Goal: Task Accomplishment & Management: Manage account settings

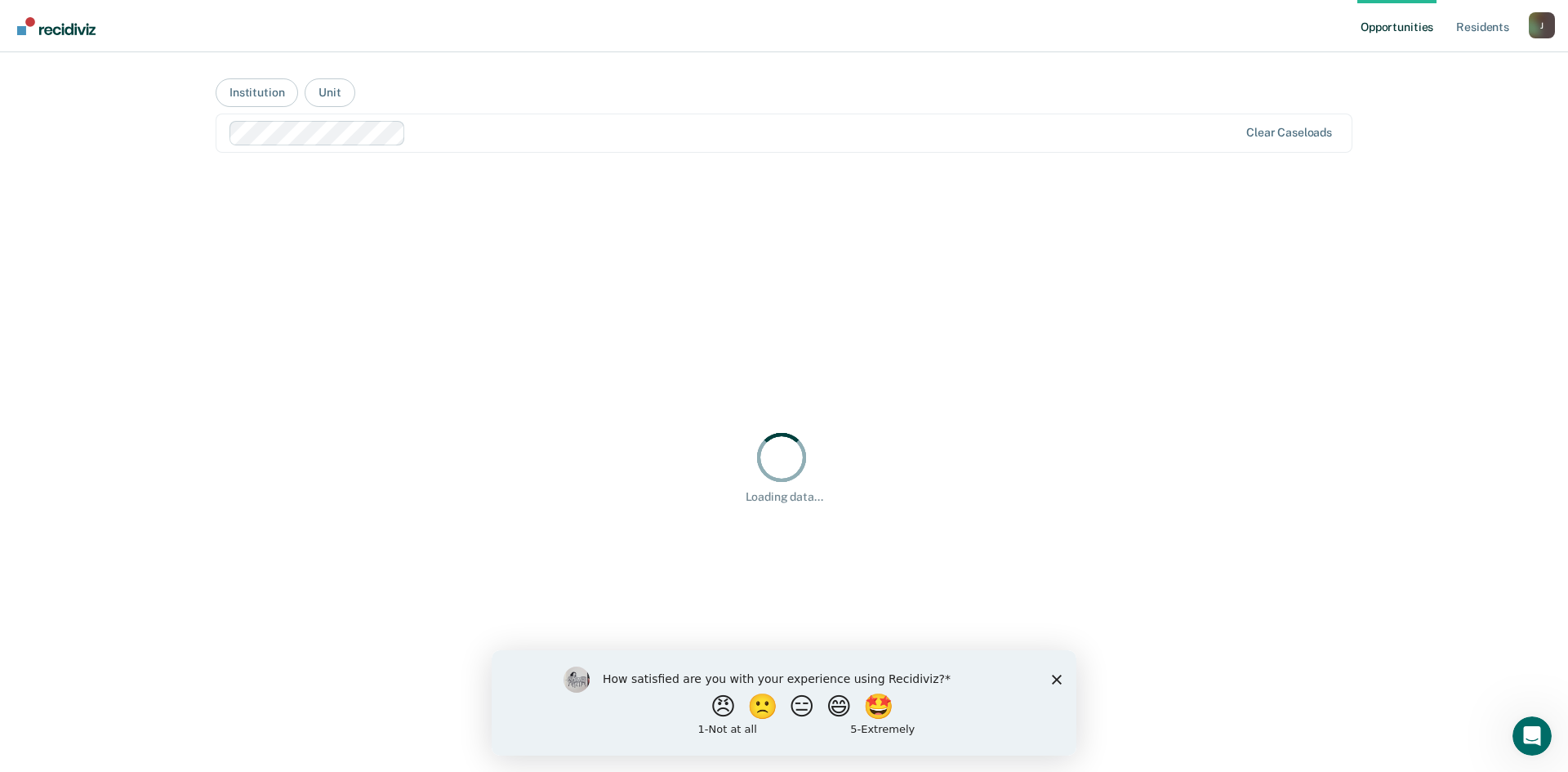
click at [1268, 134] on div "Clear caseloads" at bounding box center [1289, 132] width 86 height 14
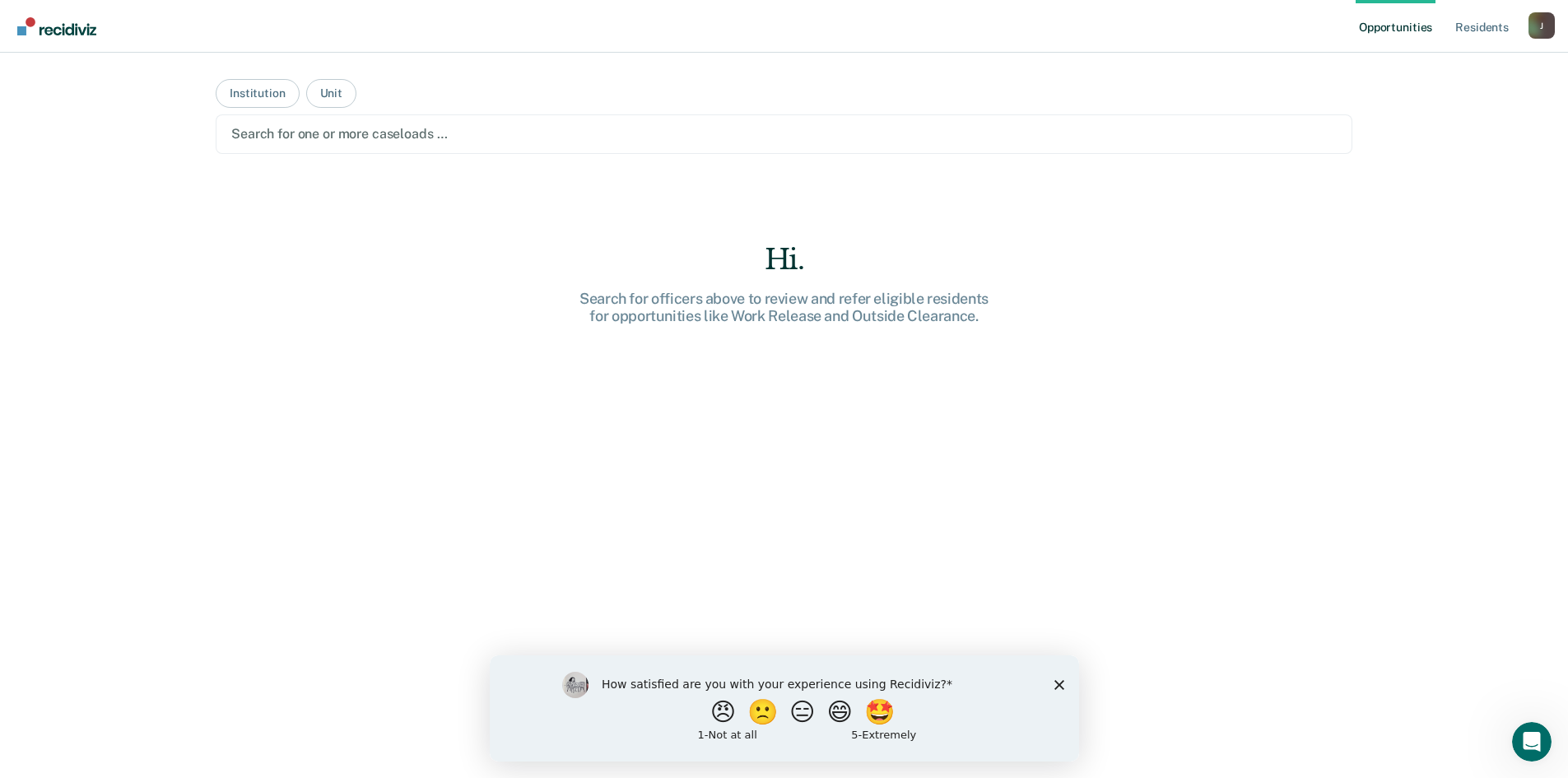
click at [1057, 683] on polygon "Close survey" at bounding box center [1059, 683] width 10 height 10
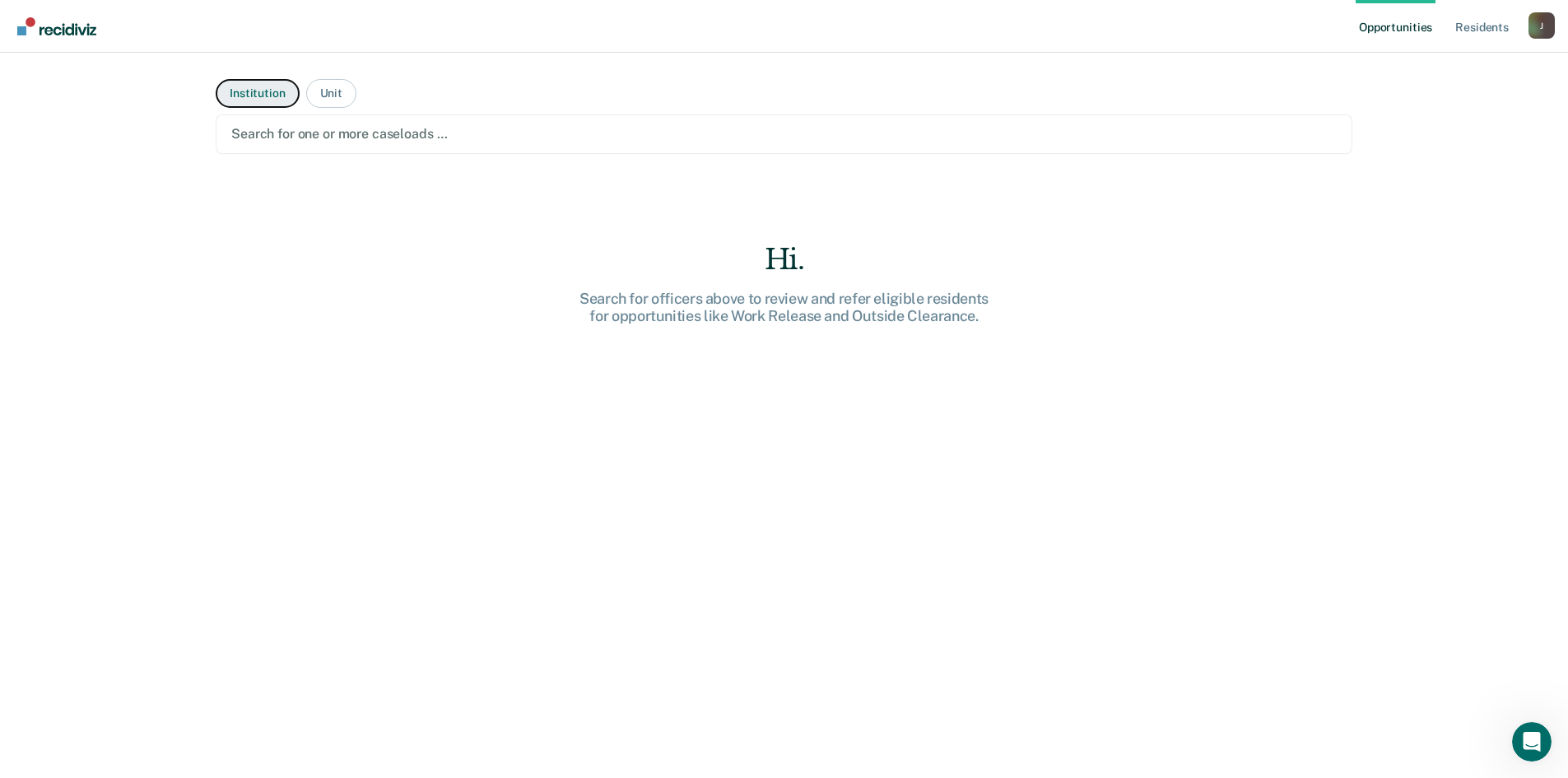
click at [260, 99] on button "Institution" at bounding box center [258, 93] width 84 height 29
click at [448, 126] on div at bounding box center [783, 133] width 1105 height 19
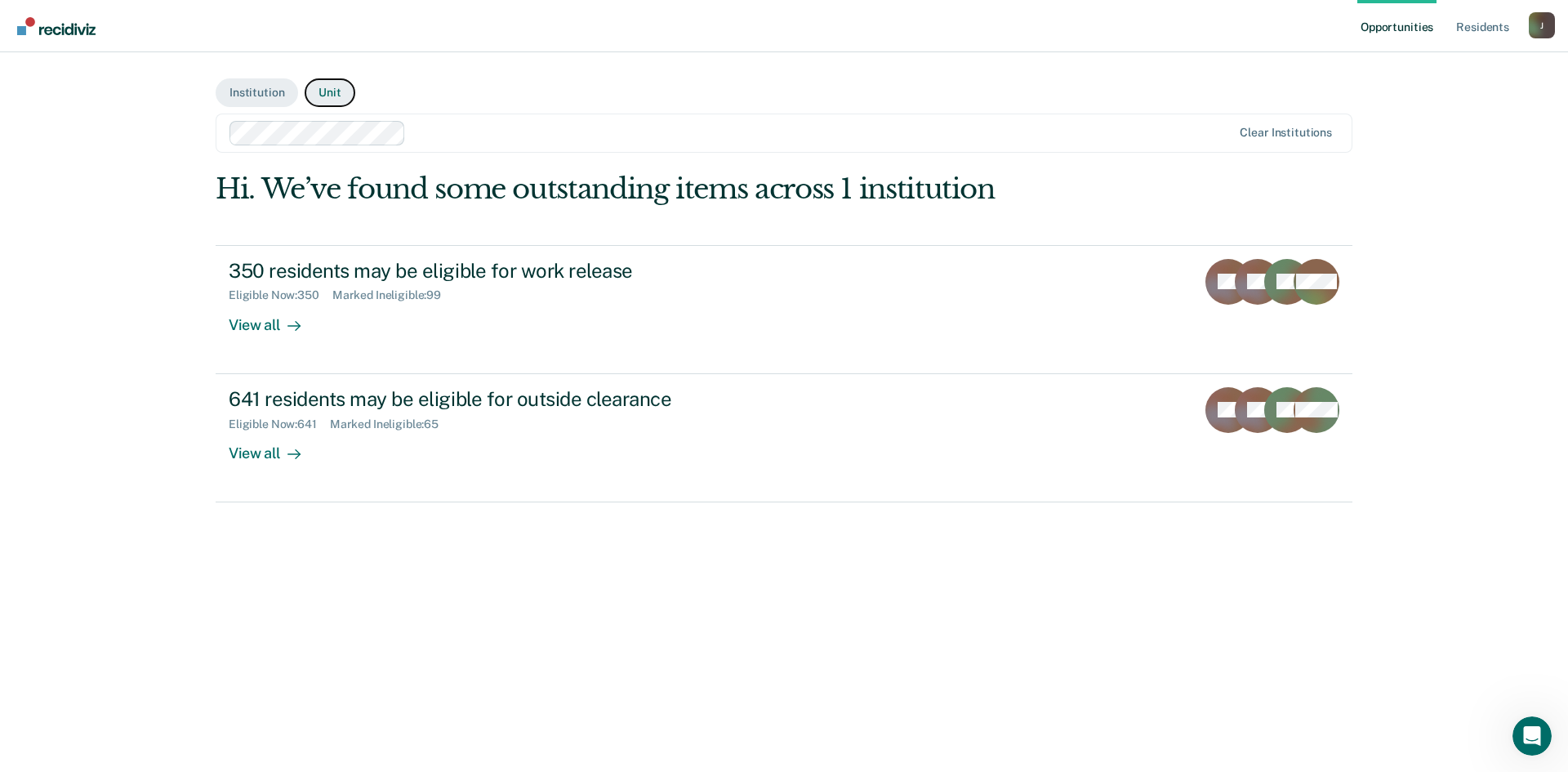
click at [342, 93] on button "Unit" at bounding box center [329, 92] width 49 height 29
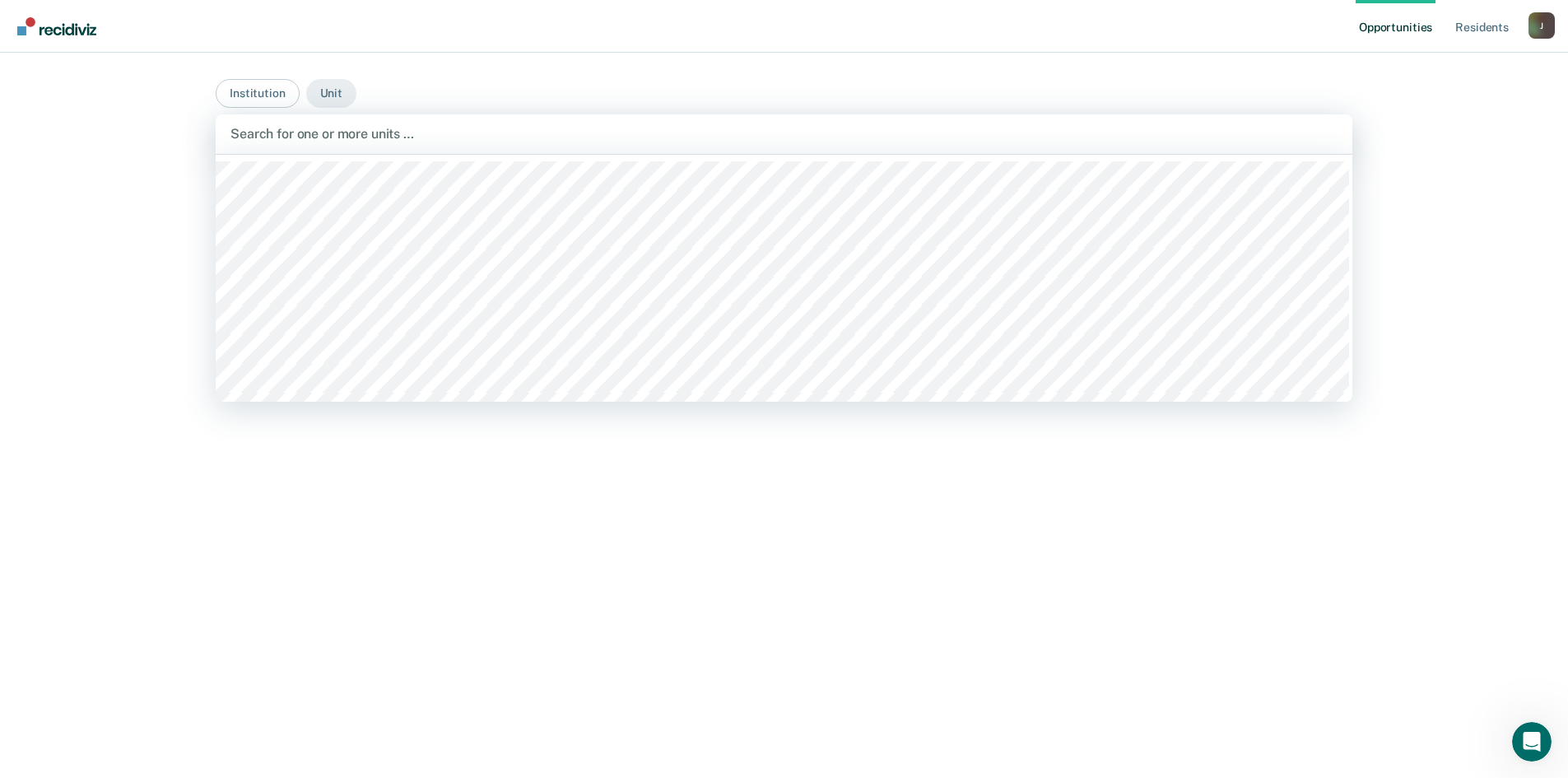
click at [393, 131] on div at bounding box center [784, 133] width 1106 height 19
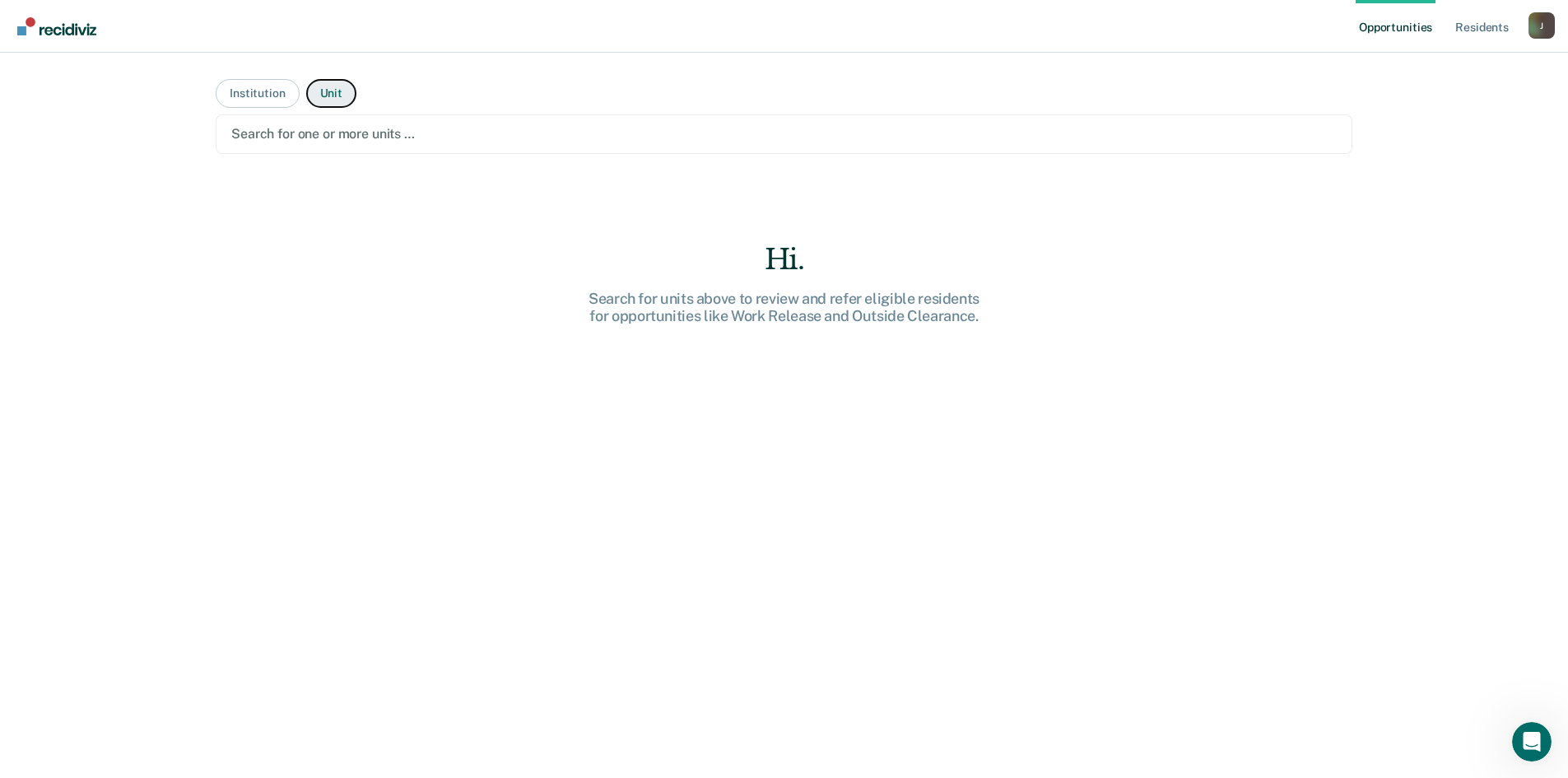
click at [326, 92] on button "Unit" at bounding box center [331, 93] width 50 height 29
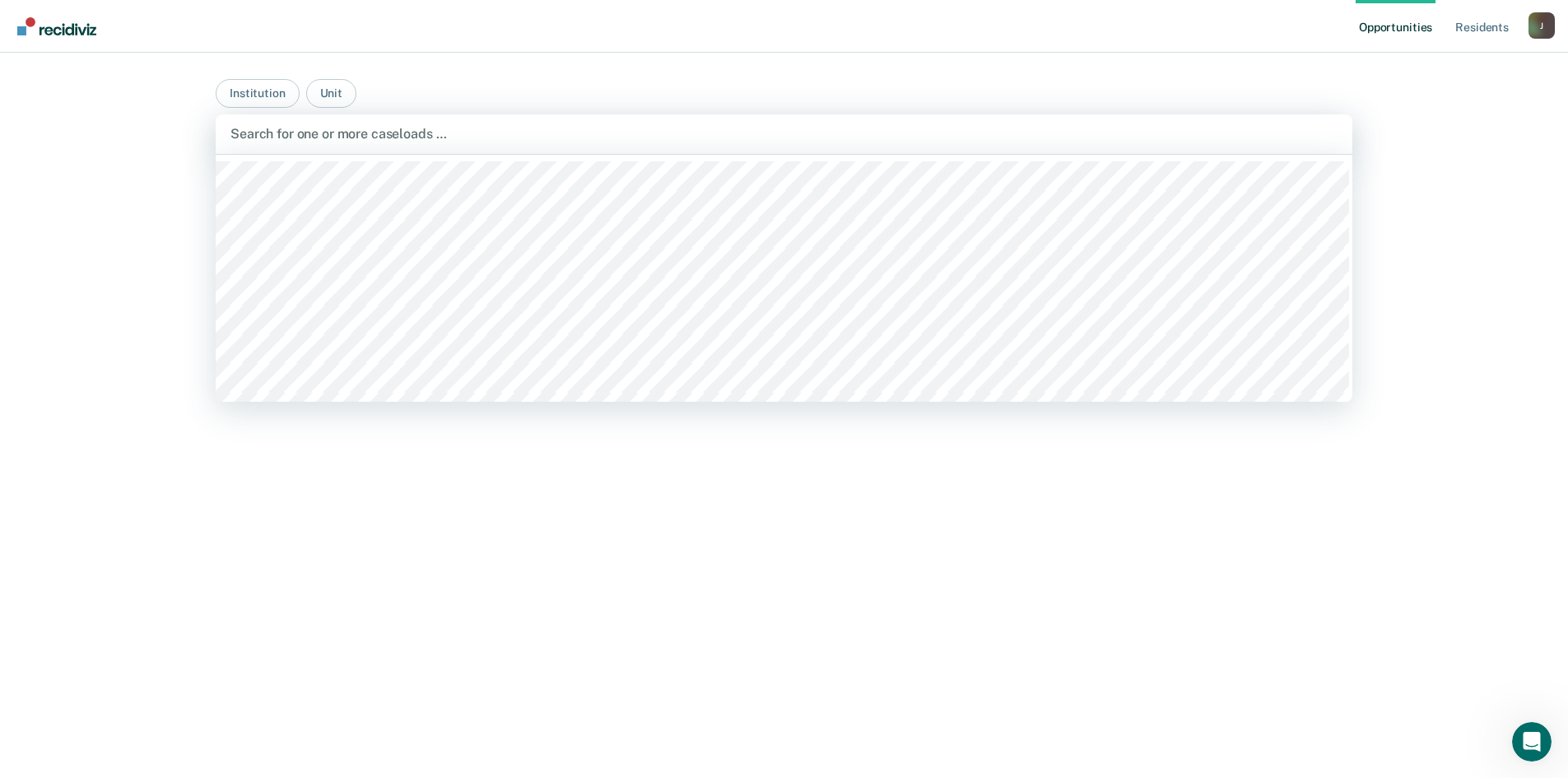
click at [320, 131] on div at bounding box center [784, 133] width 1106 height 19
click at [248, 93] on button "Institution" at bounding box center [258, 93] width 84 height 29
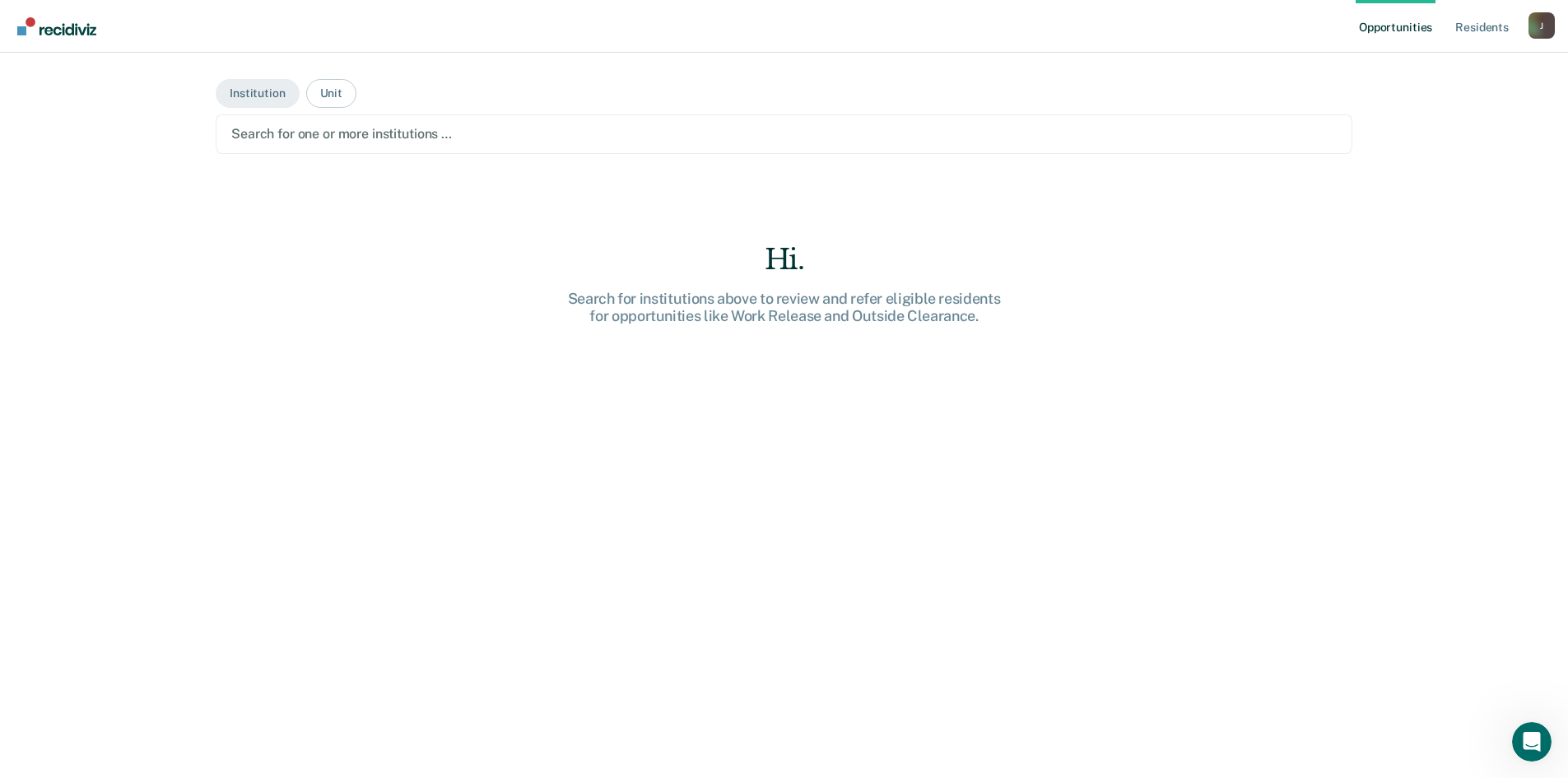
click at [261, 138] on div at bounding box center [783, 133] width 1105 height 19
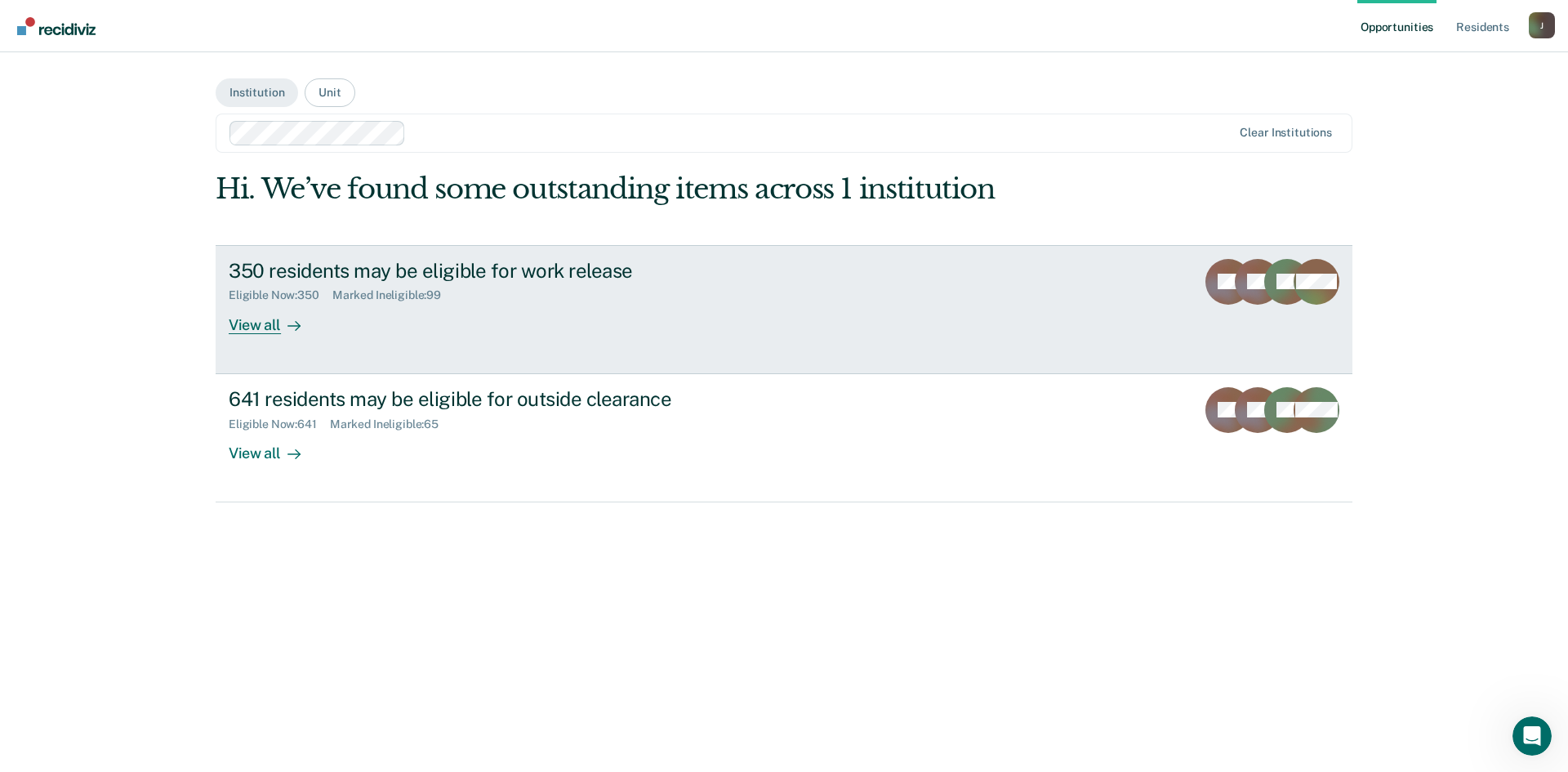
click at [257, 96] on button "Institution" at bounding box center [257, 92] width 83 height 29
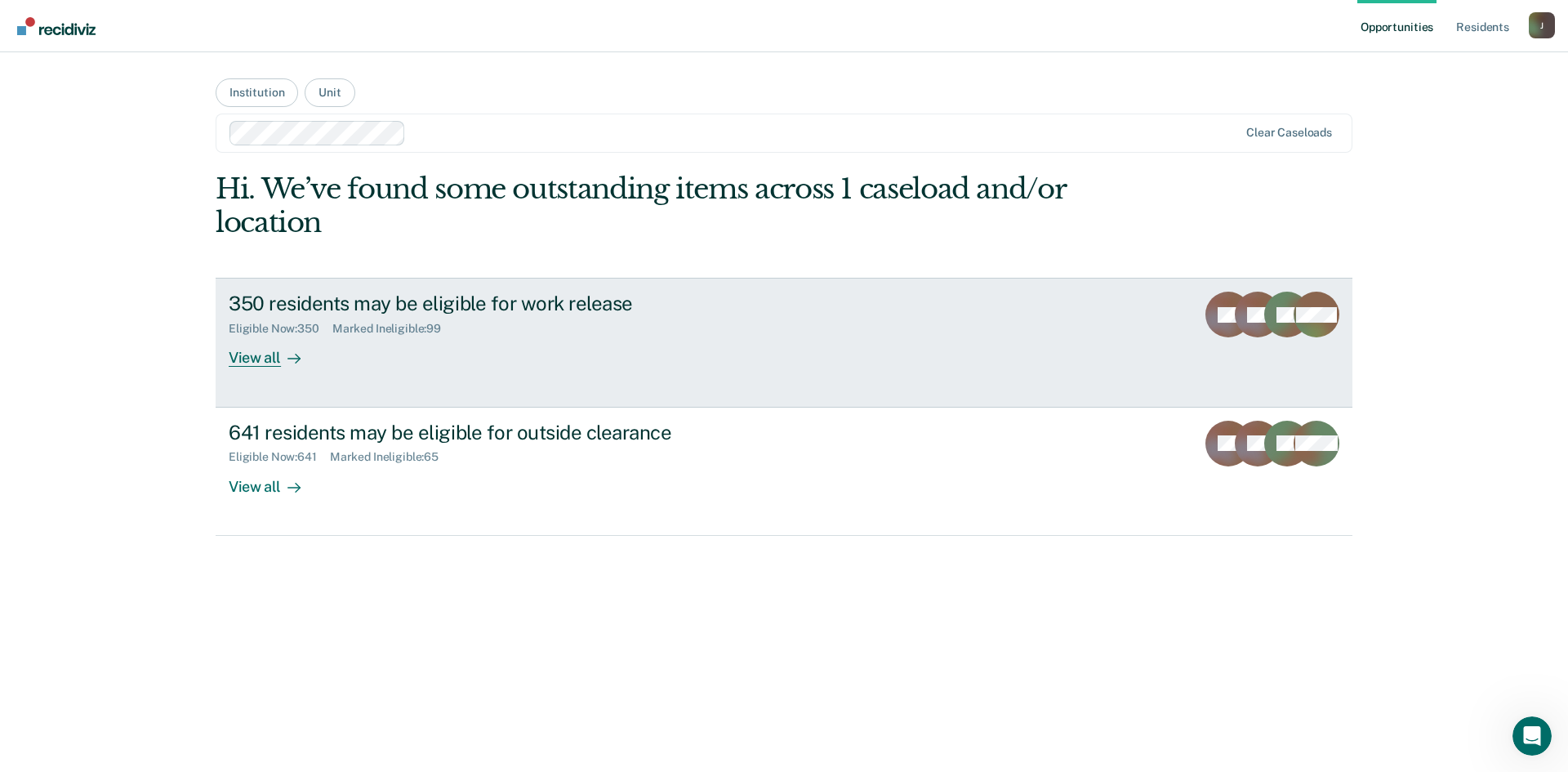
click at [255, 361] on div "View all" at bounding box center [274, 351] width 92 height 32
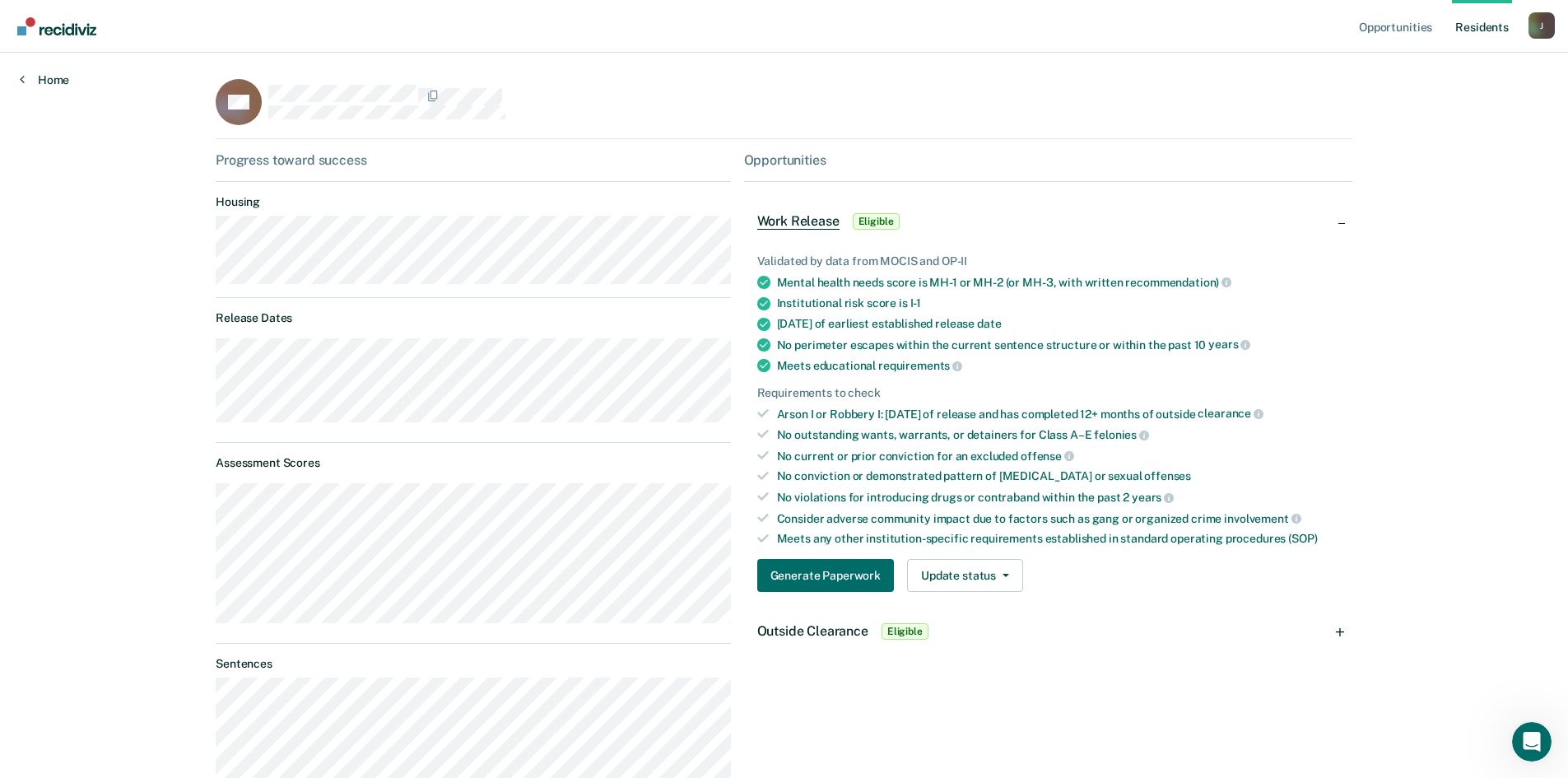
click at [22, 79] on icon at bounding box center [22, 79] width 5 height 13
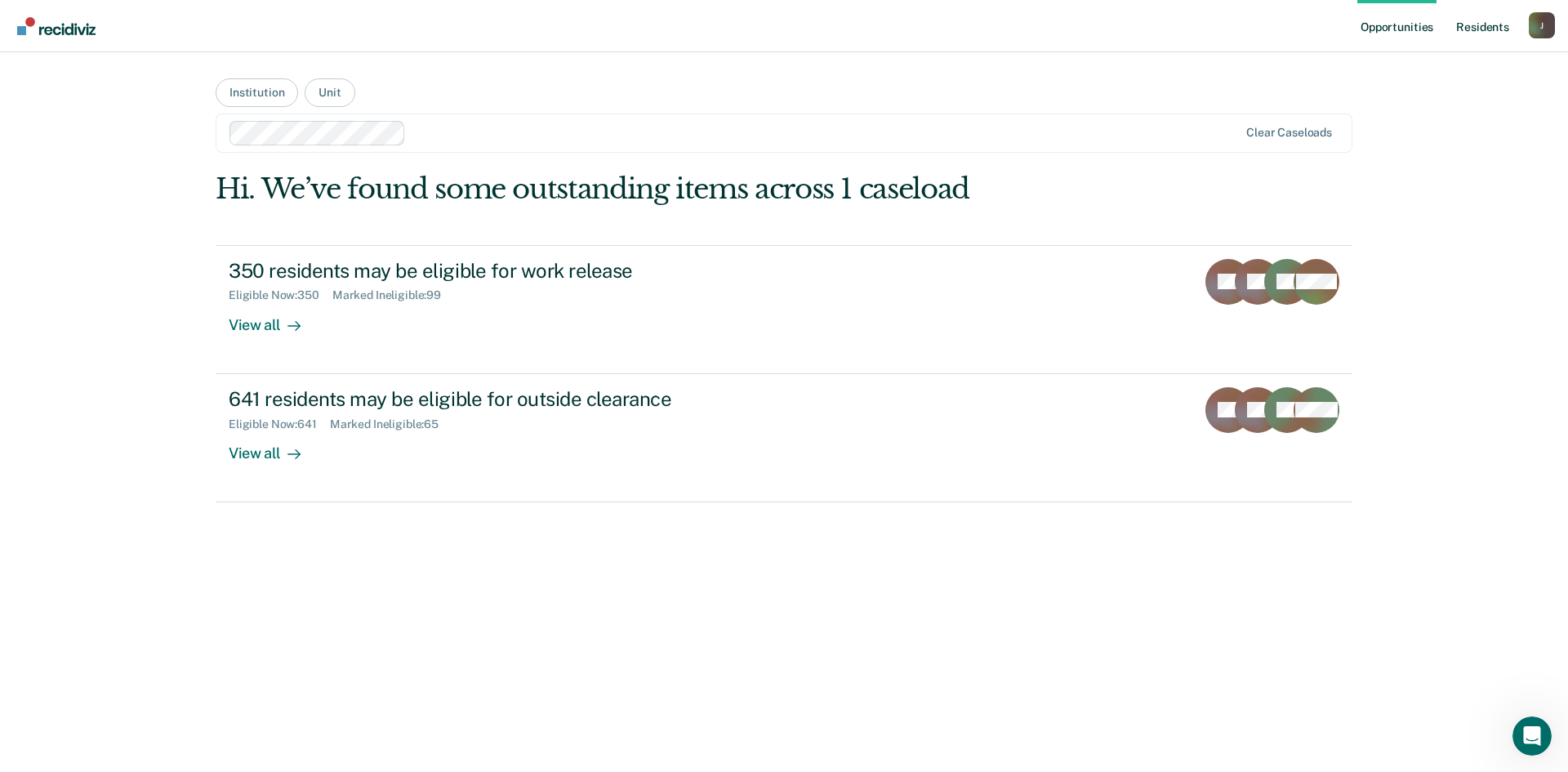
click at [1490, 27] on link "Resident s" at bounding box center [1482, 26] width 59 height 52
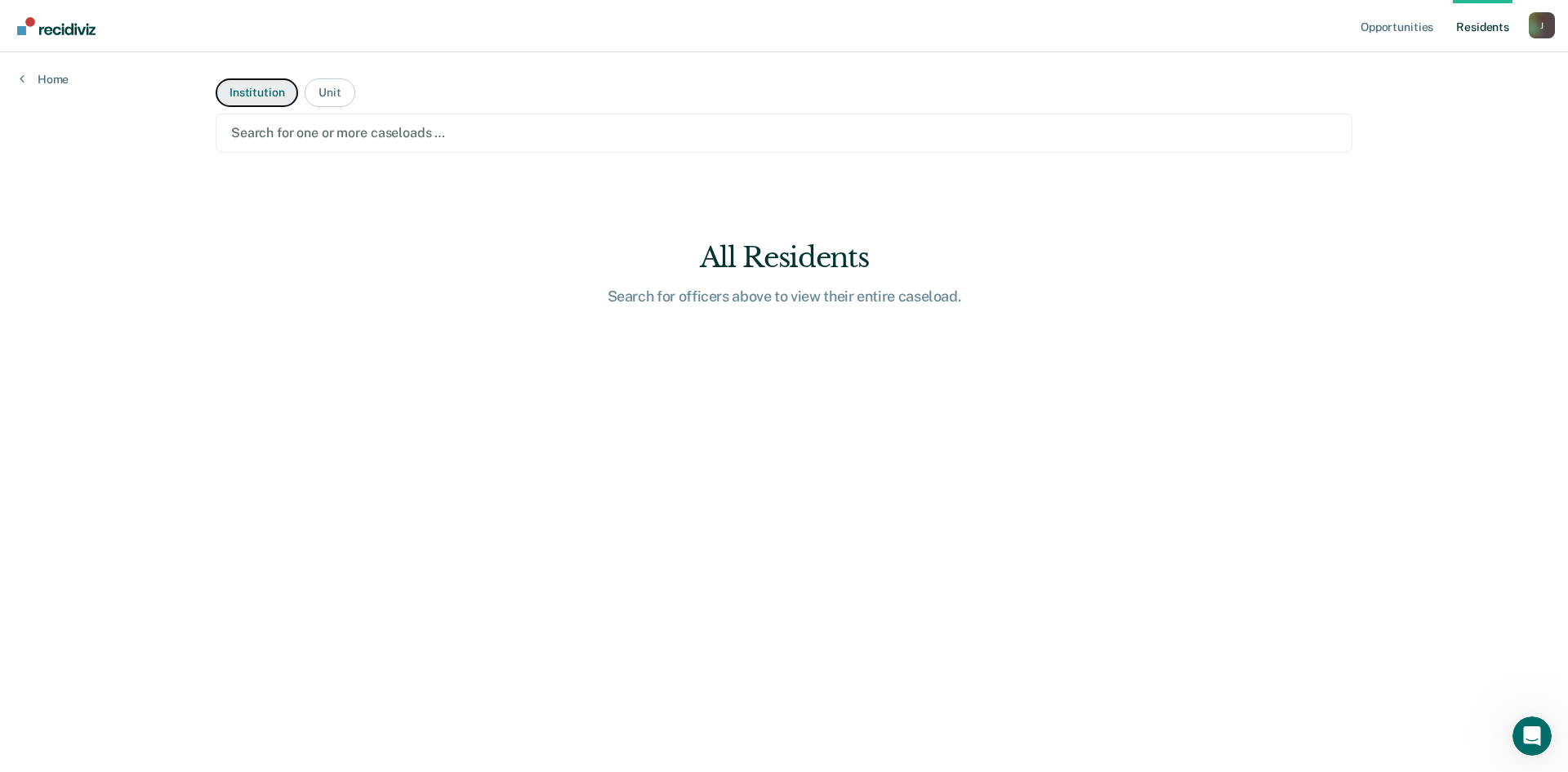
click at [261, 88] on button "Institution" at bounding box center [257, 92] width 83 height 29
click at [274, 95] on button "Institution" at bounding box center [257, 92] width 83 height 29
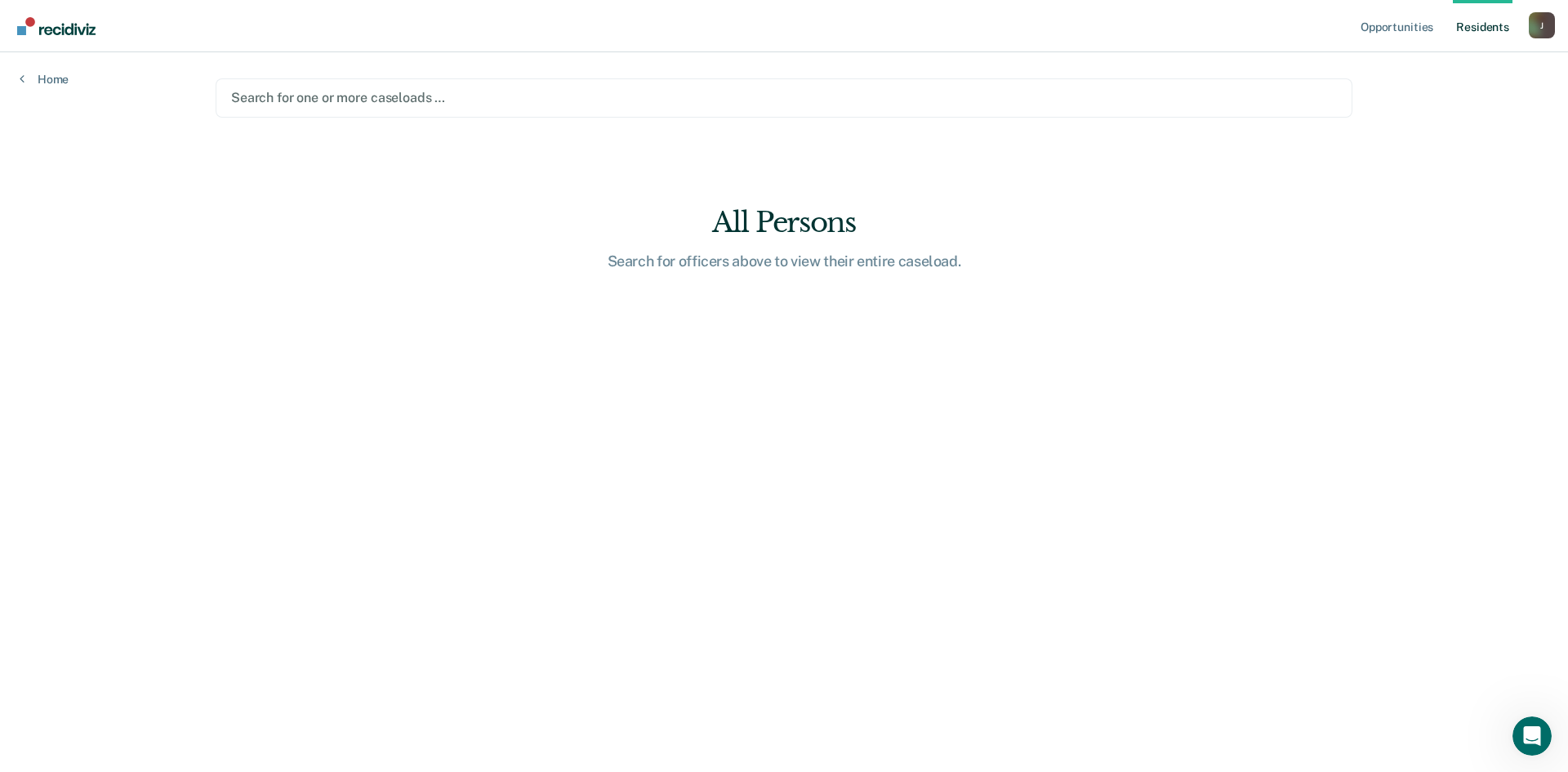
click at [318, 97] on div at bounding box center [784, 97] width 1106 height 19
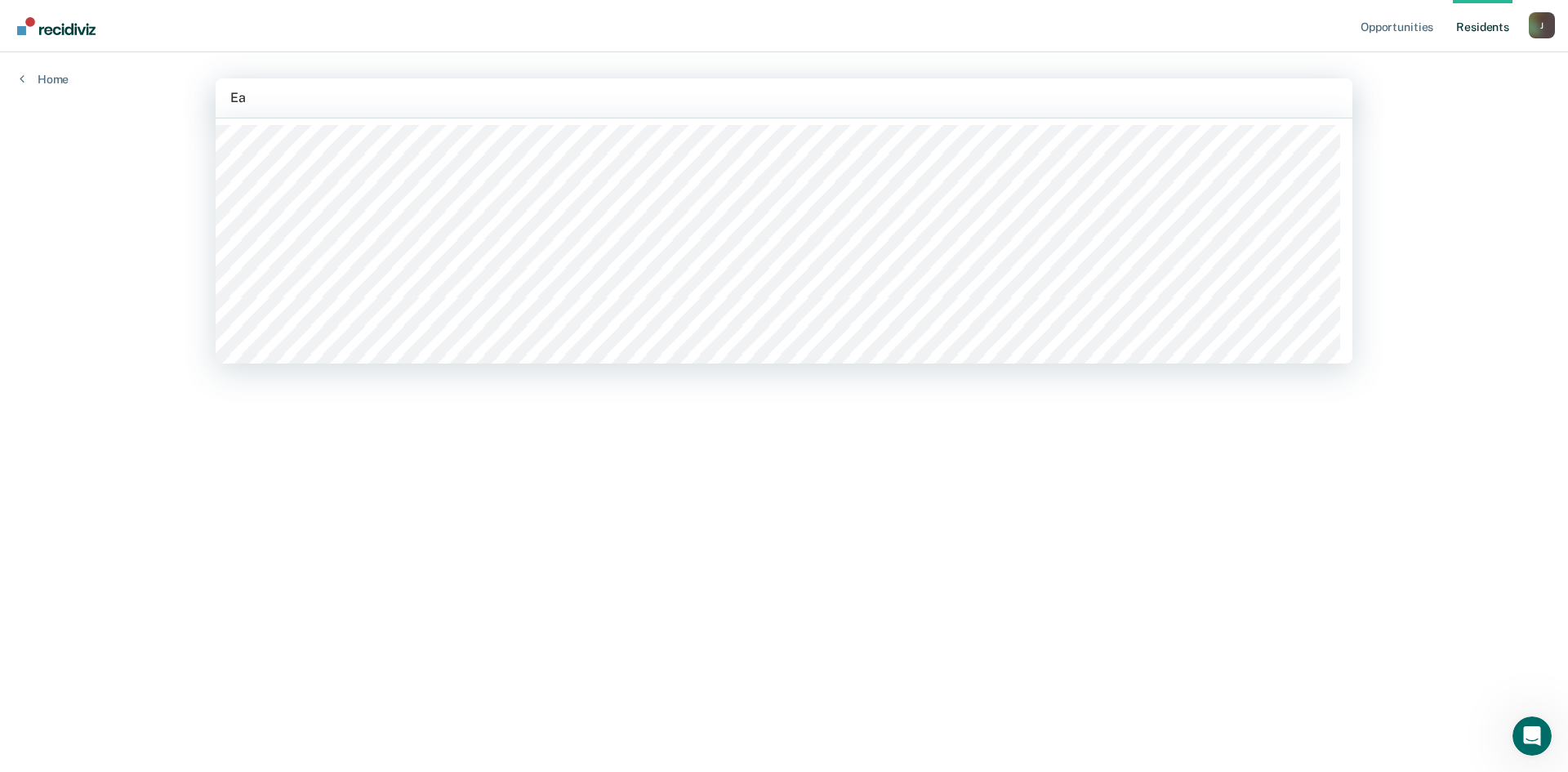
type input "Eas"
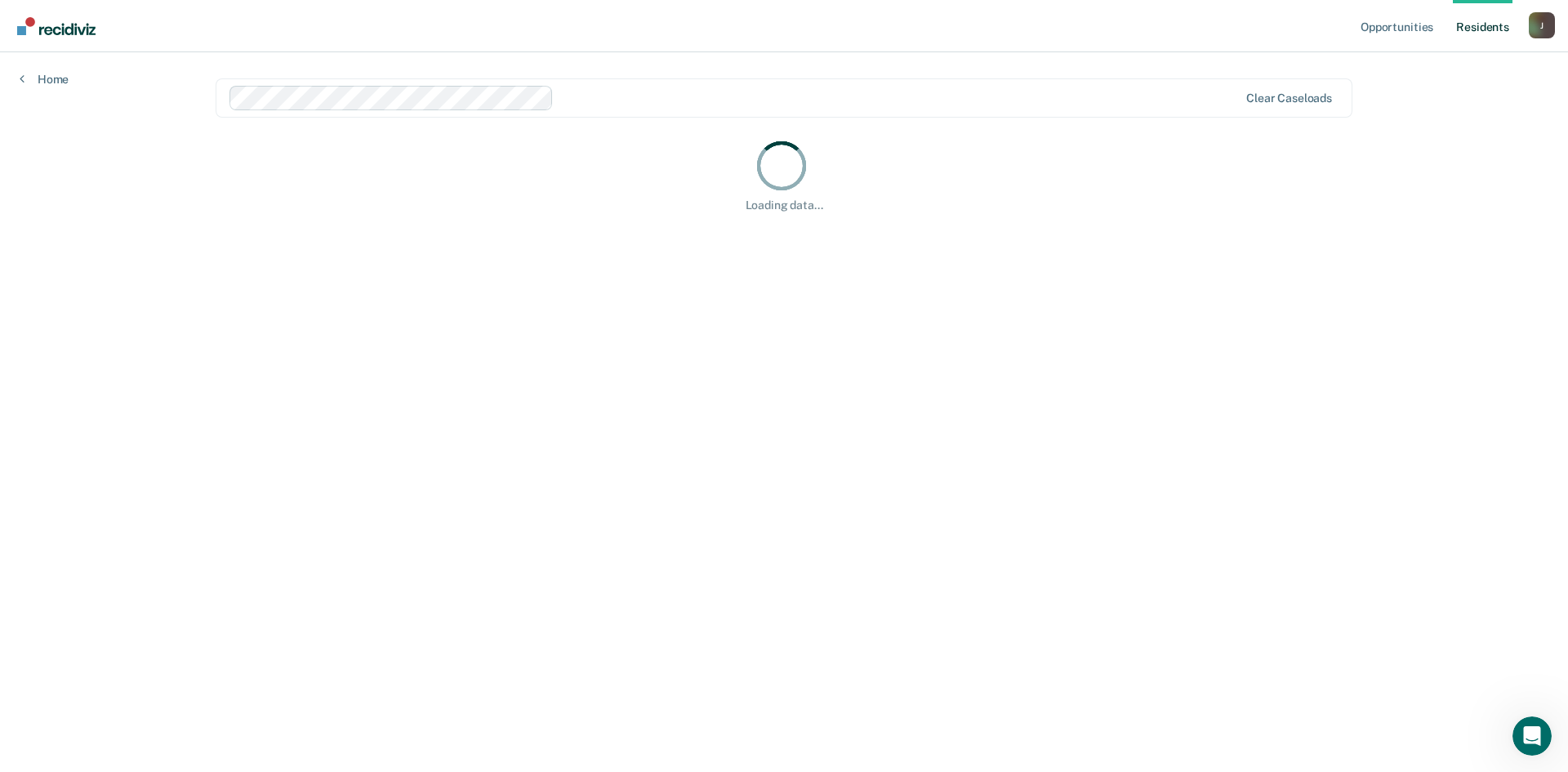
click at [1483, 26] on link "Resident s" at bounding box center [1482, 26] width 59 height 52
click at [1487, 27] on link "Resident s" at bounding box center [1482, 26] width 59 height 52
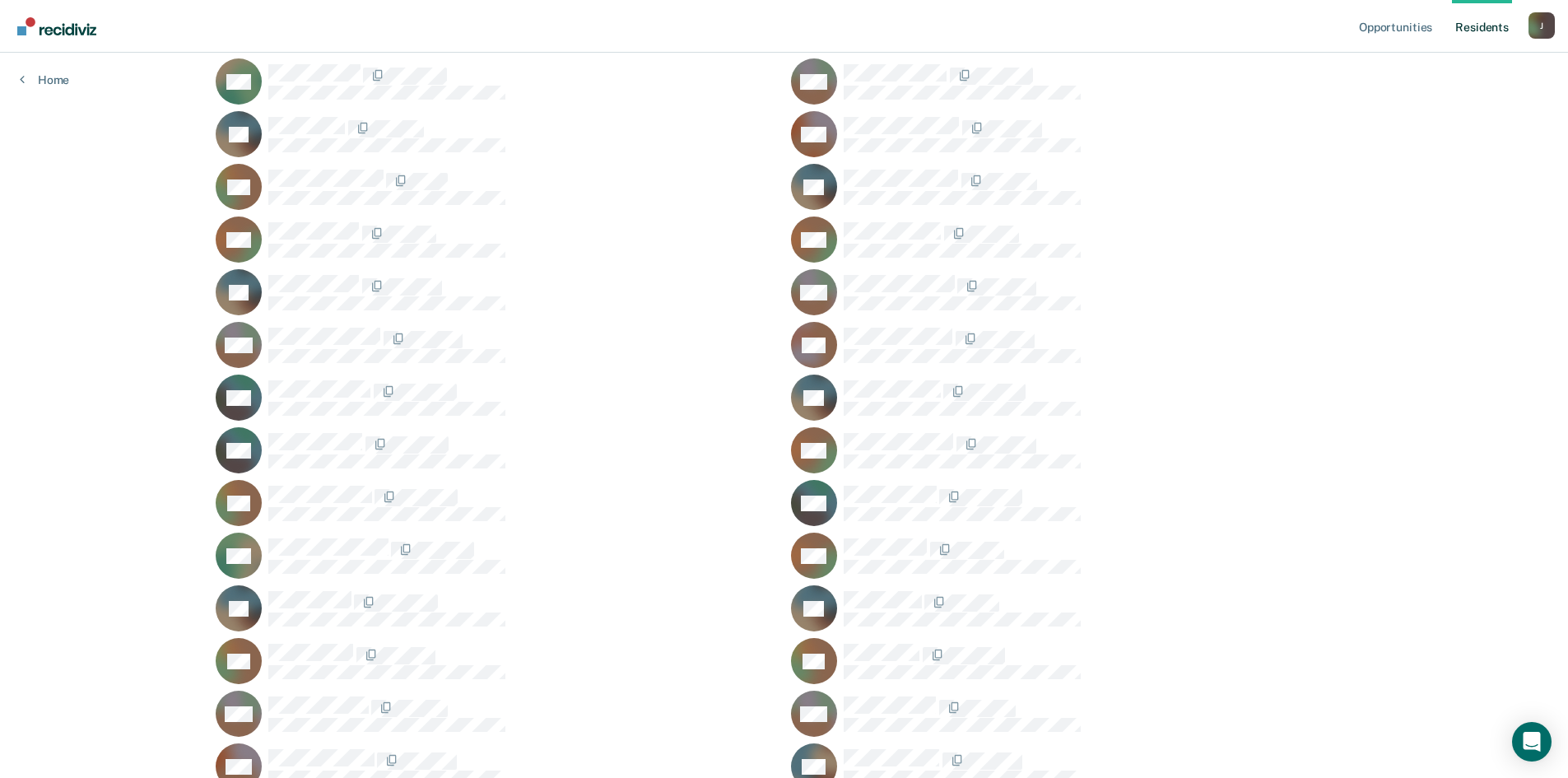
scroll to position [43459, 0]
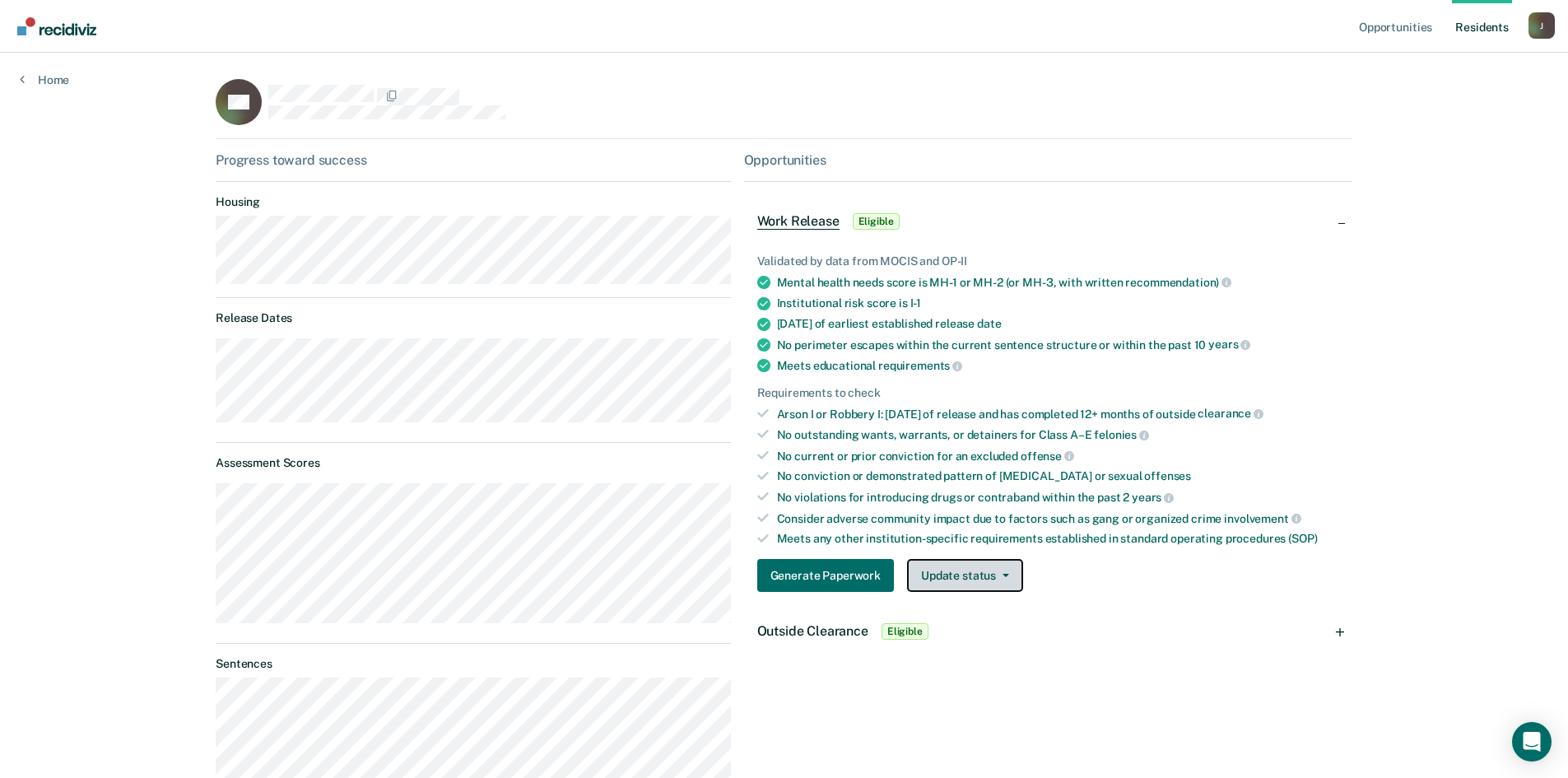
click at [1002, 576] on icon "button" at bounding box center [1005, 574] width 7 height 3
click at [999, 573] on button "Update status" at bounding box center [964, 575] width 116 height 33
click at [1002, 574] on icon "button" at bounding box center [1005, 574] width 7 height 3
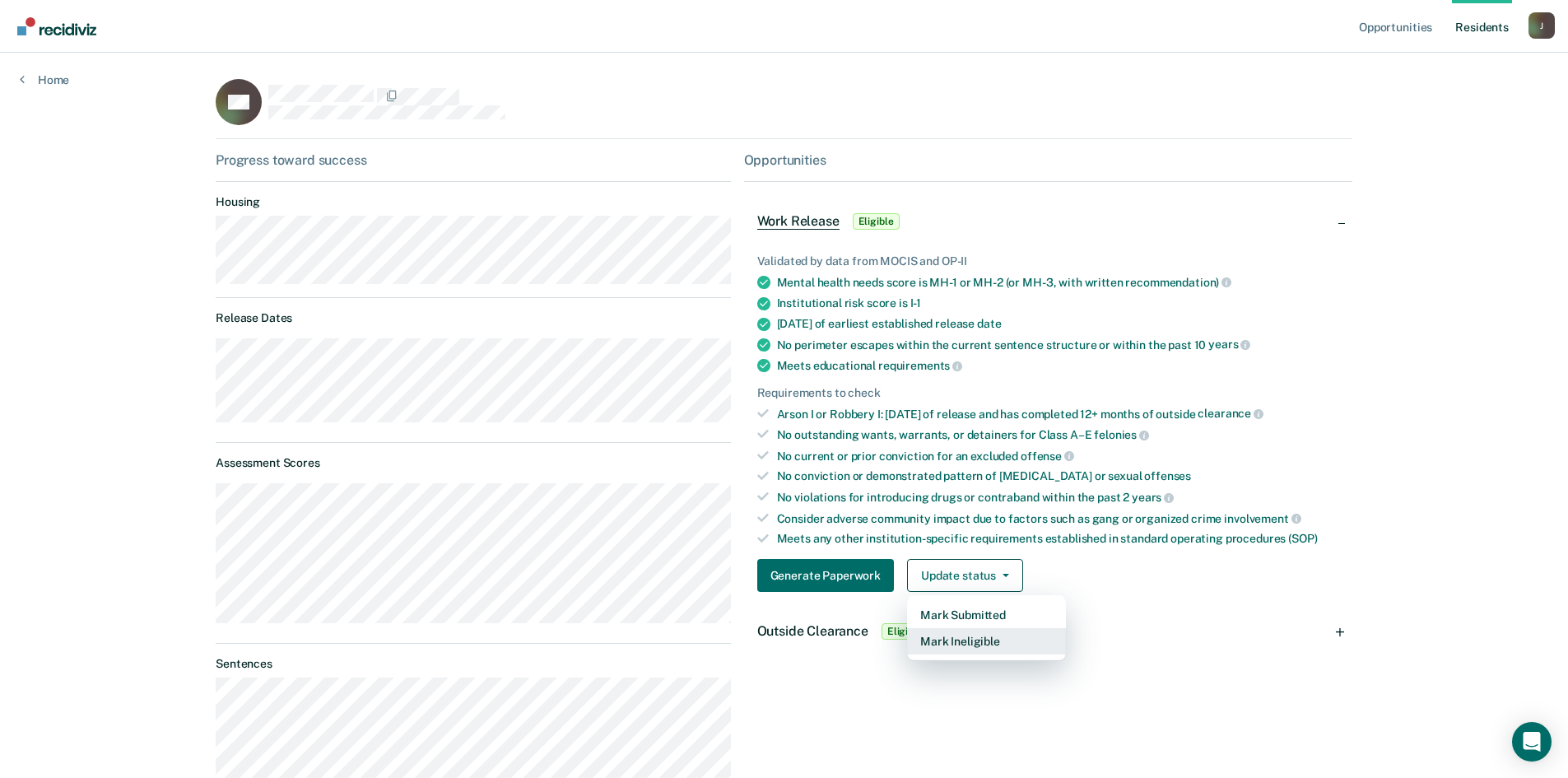
click at [973, 645] on button "Mark Ineligible" at bounding box center [986, 641] width 159 height 26
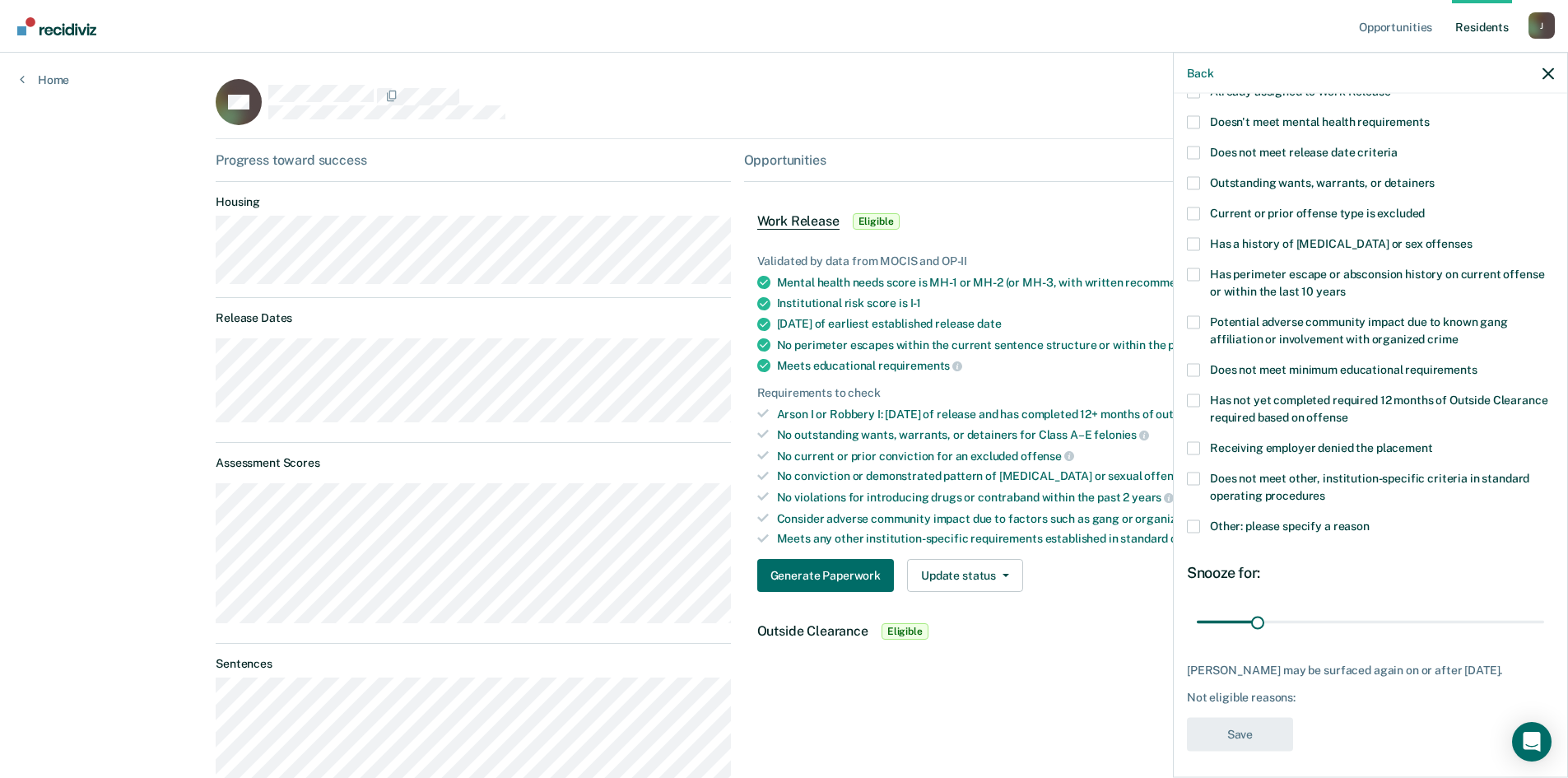
scroll to position [183, 0]
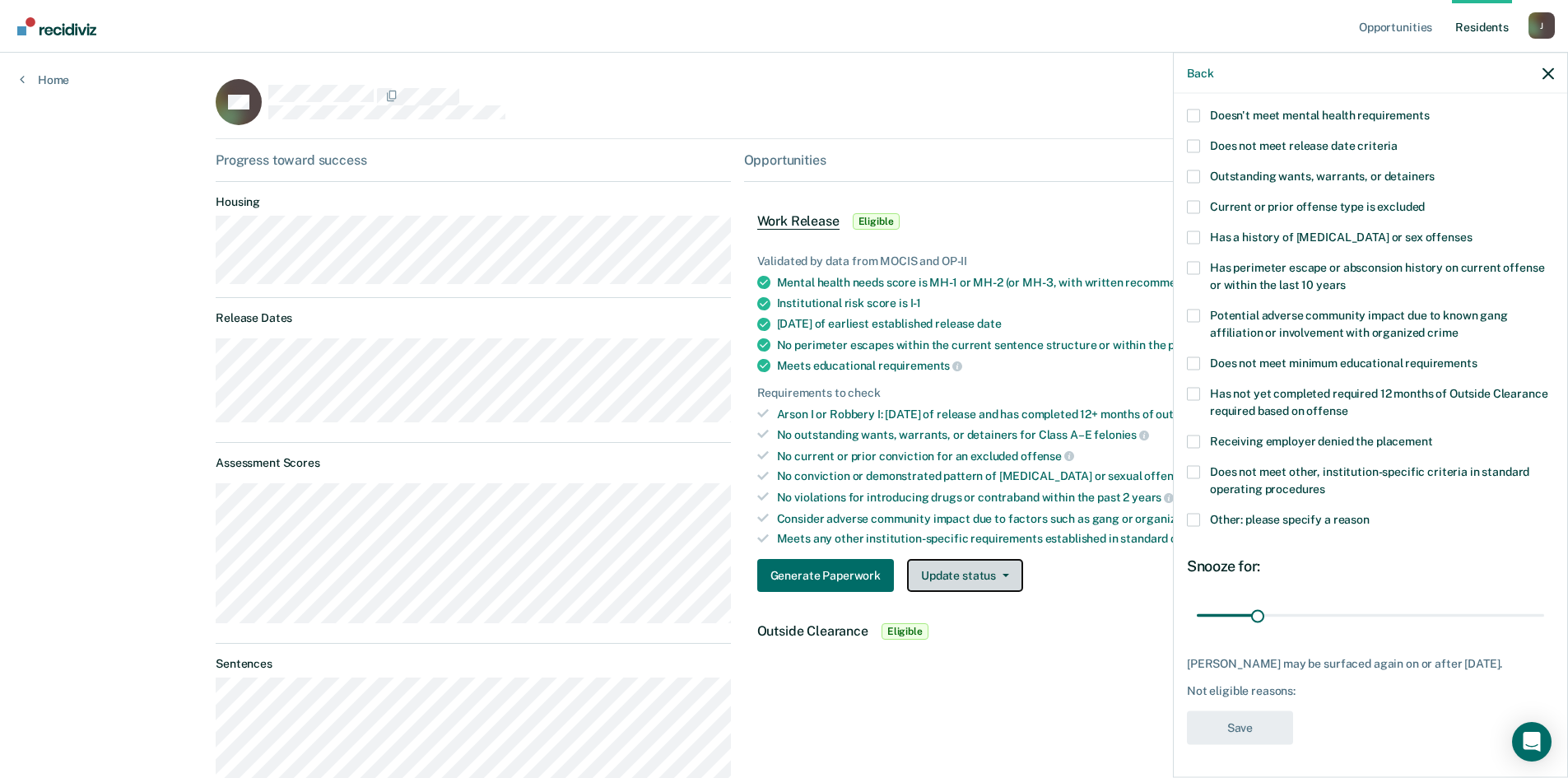
click at [1002, 573] on icon "button" at bounding box center [1005, 574] width 7 height 3
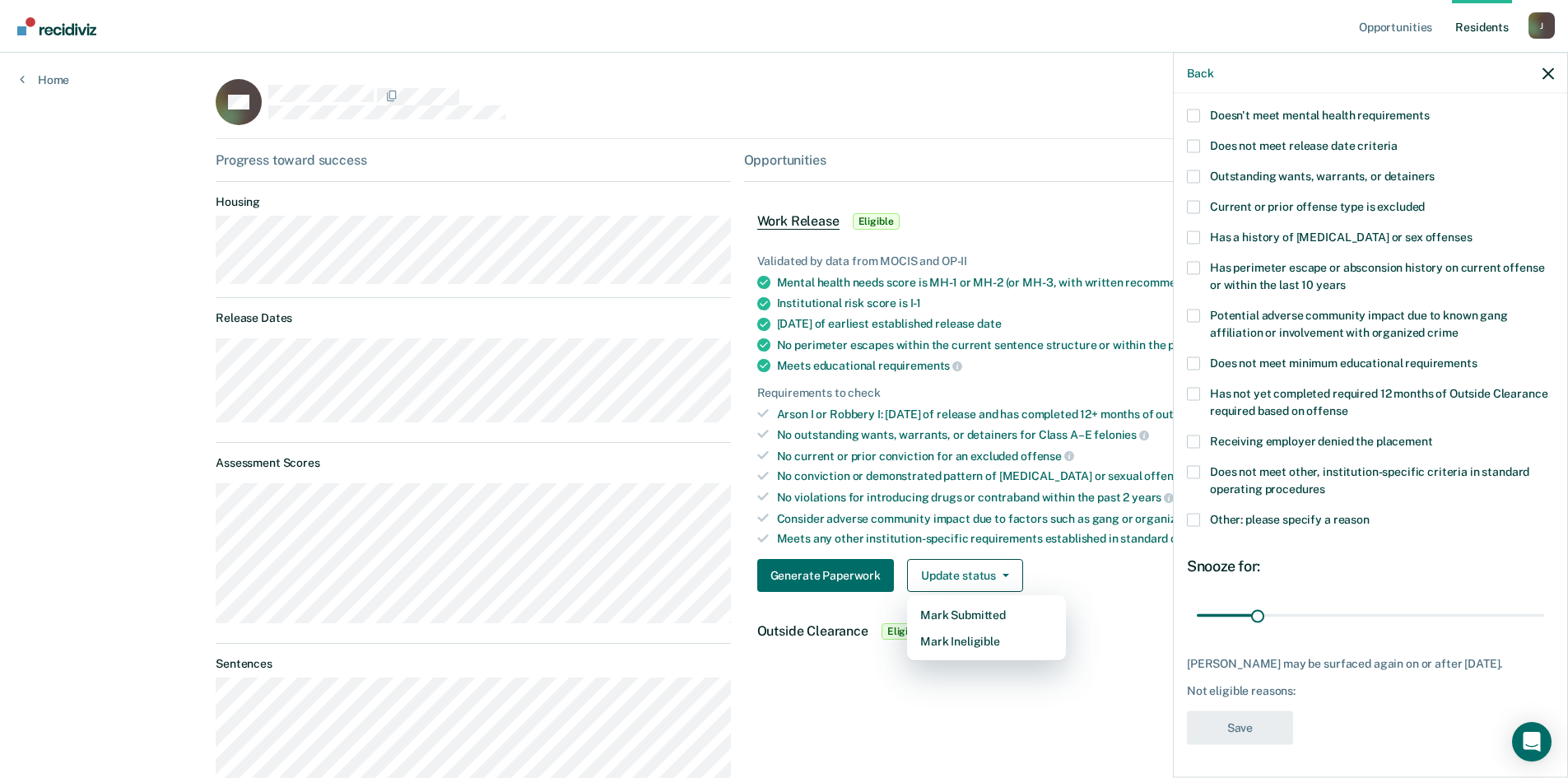
click at [1096, 573] on div "Generate Paperwork Update status Mark Submitted Mark Ineligible" at bounding box center [1048, 575] width 582 height 33
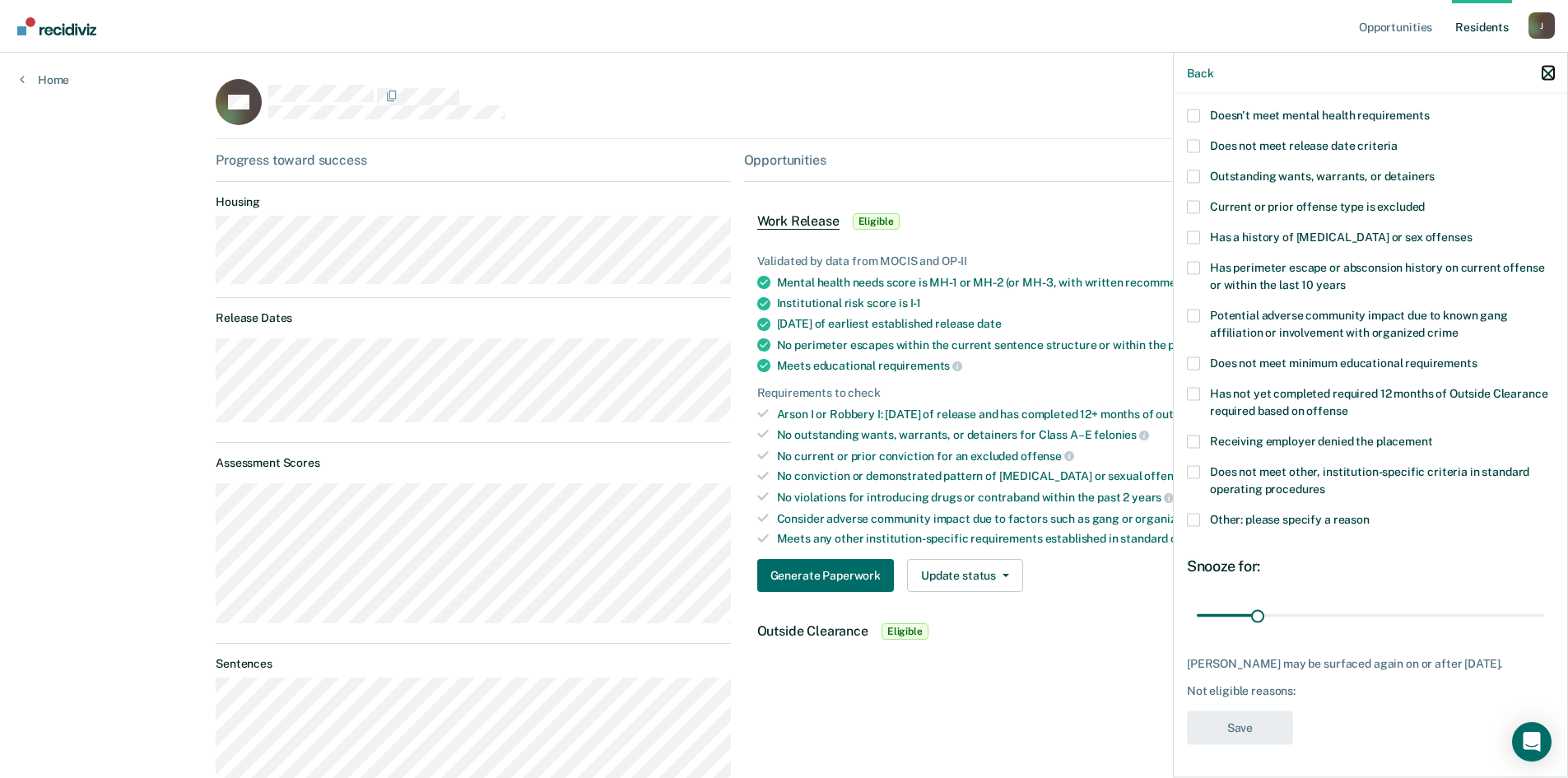
click at [1548, 74] on icon "button" at bounding box center [1548, 74] width 12 height 12
